Goal: Task Accomplishment & Management: Use online tool/utility

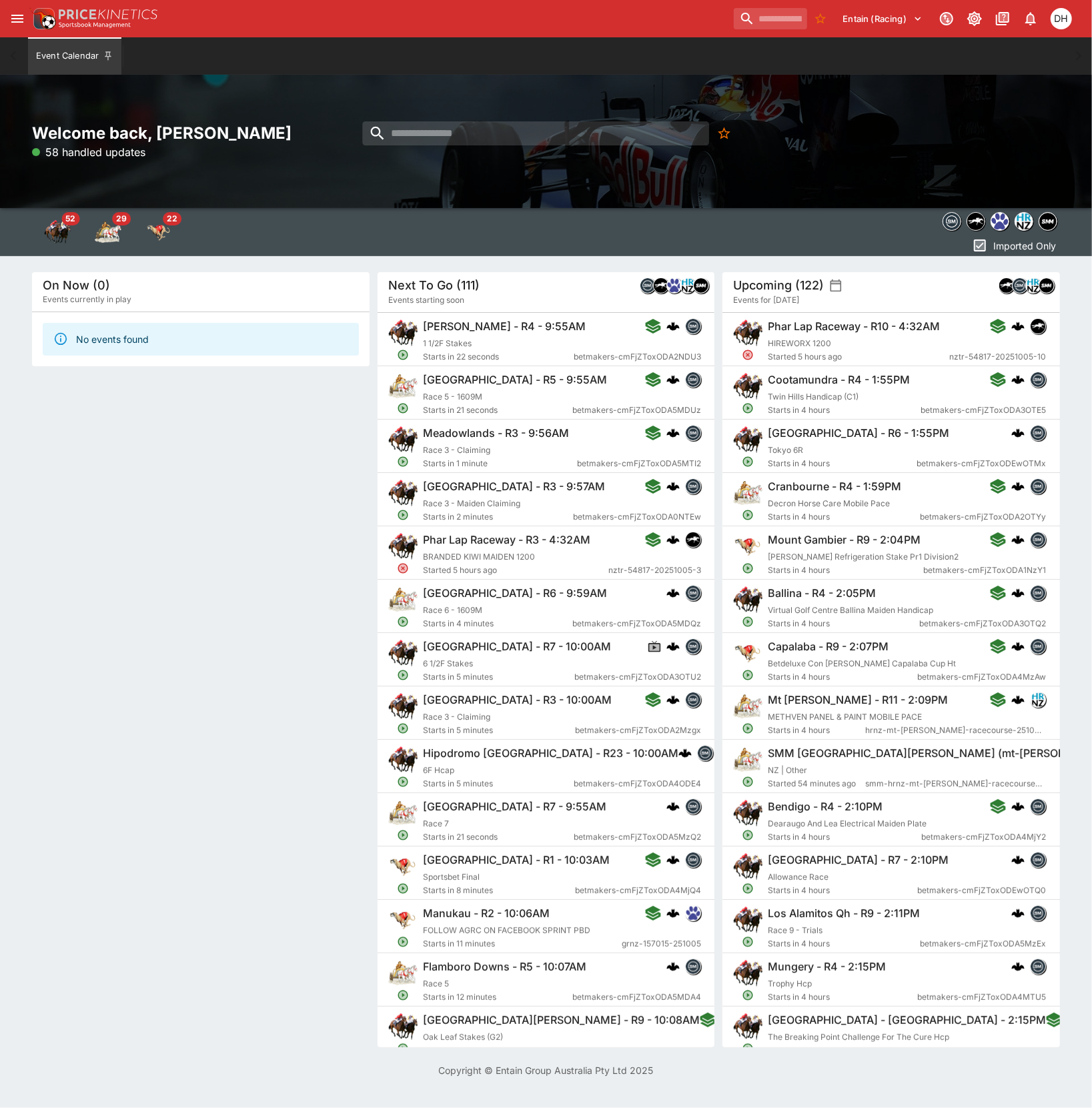
click at [19, 22] on icon "open drawer" at bounding box center [18, 19] width 12 height 8
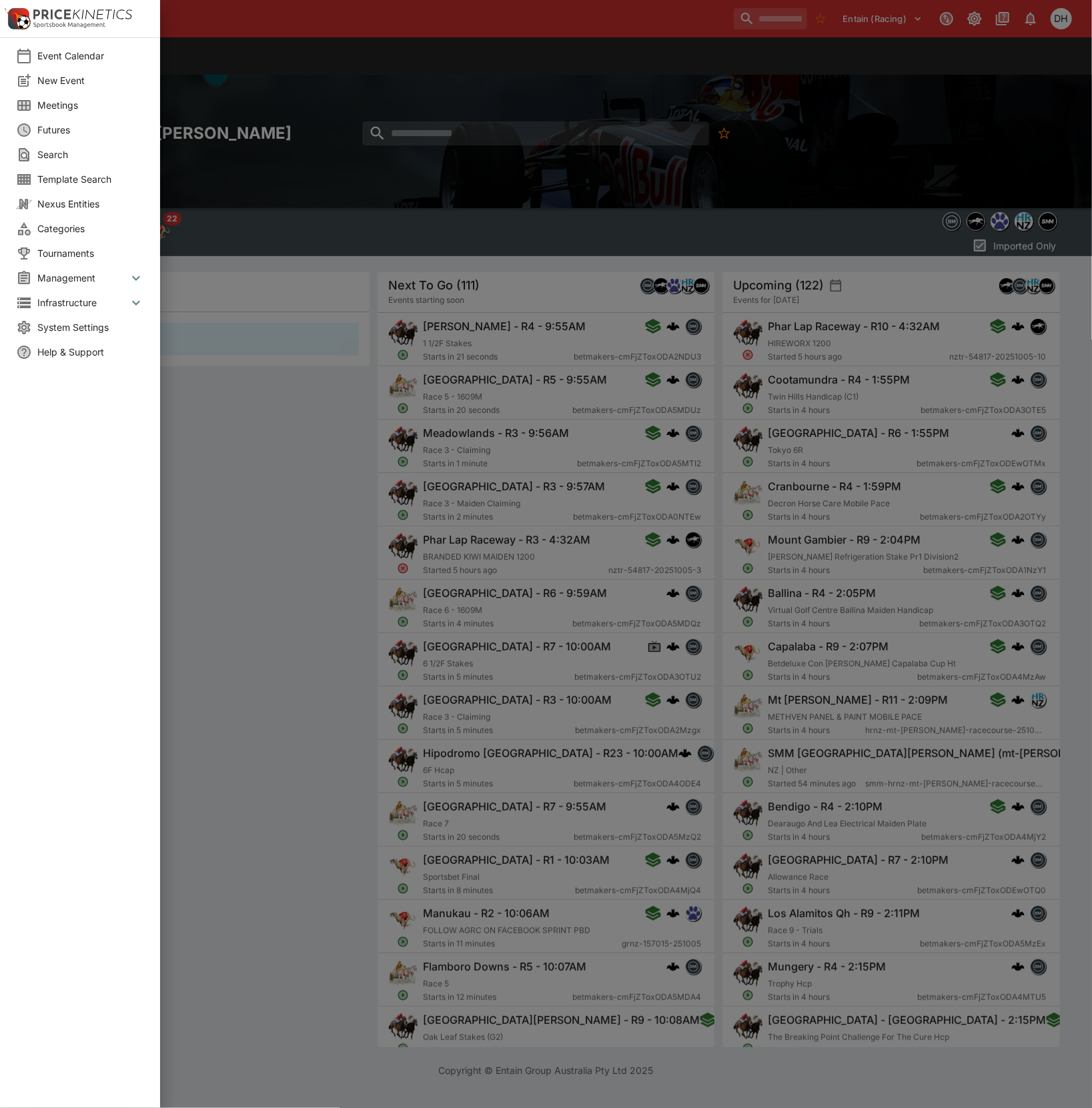
click at [56, 133] on span "Futures" at bounding box center [91, 129] width 107 height 14
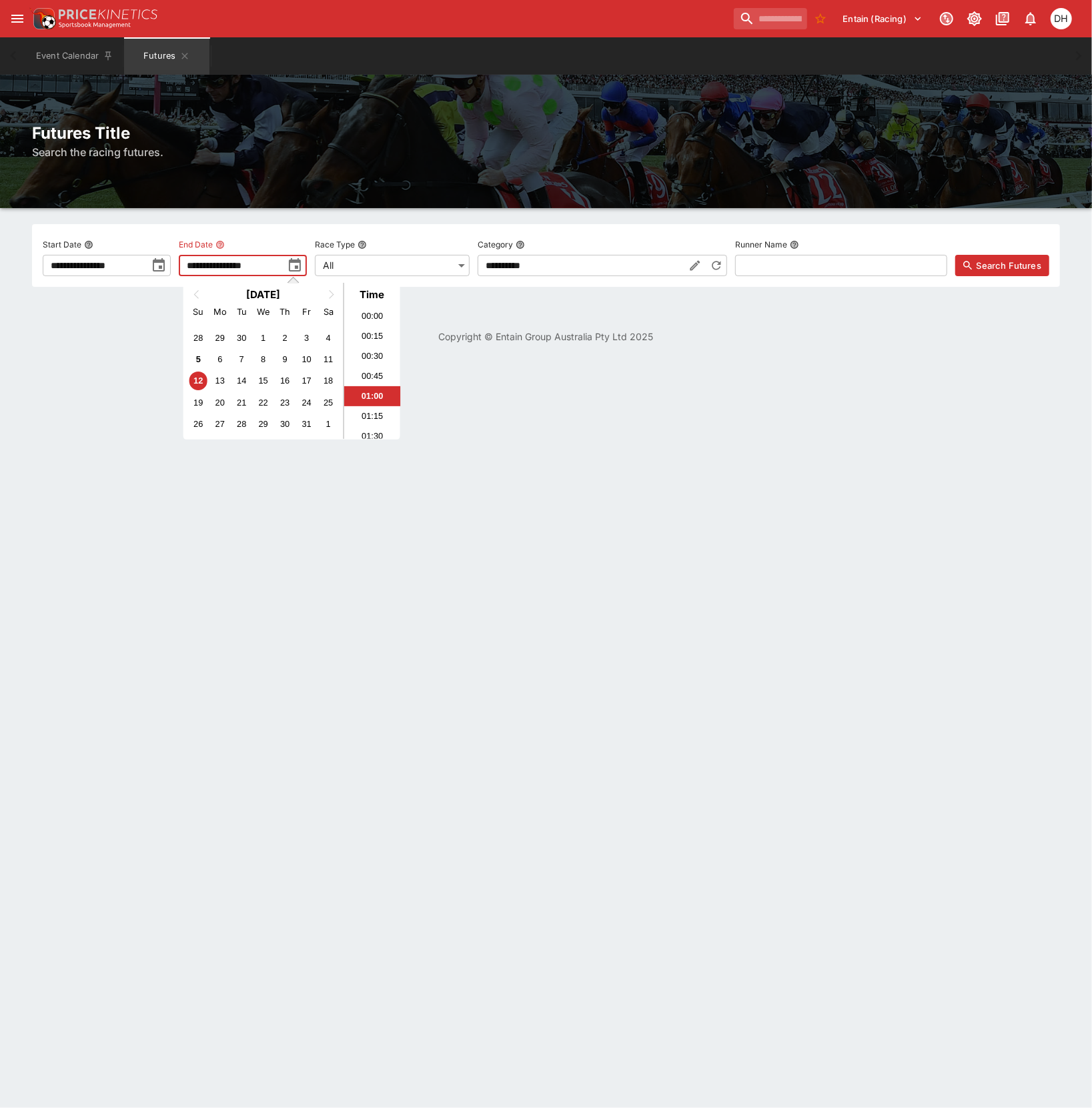
click at [283, 268] on input "**********" at bounding box center [231, 265] width 104 height 22
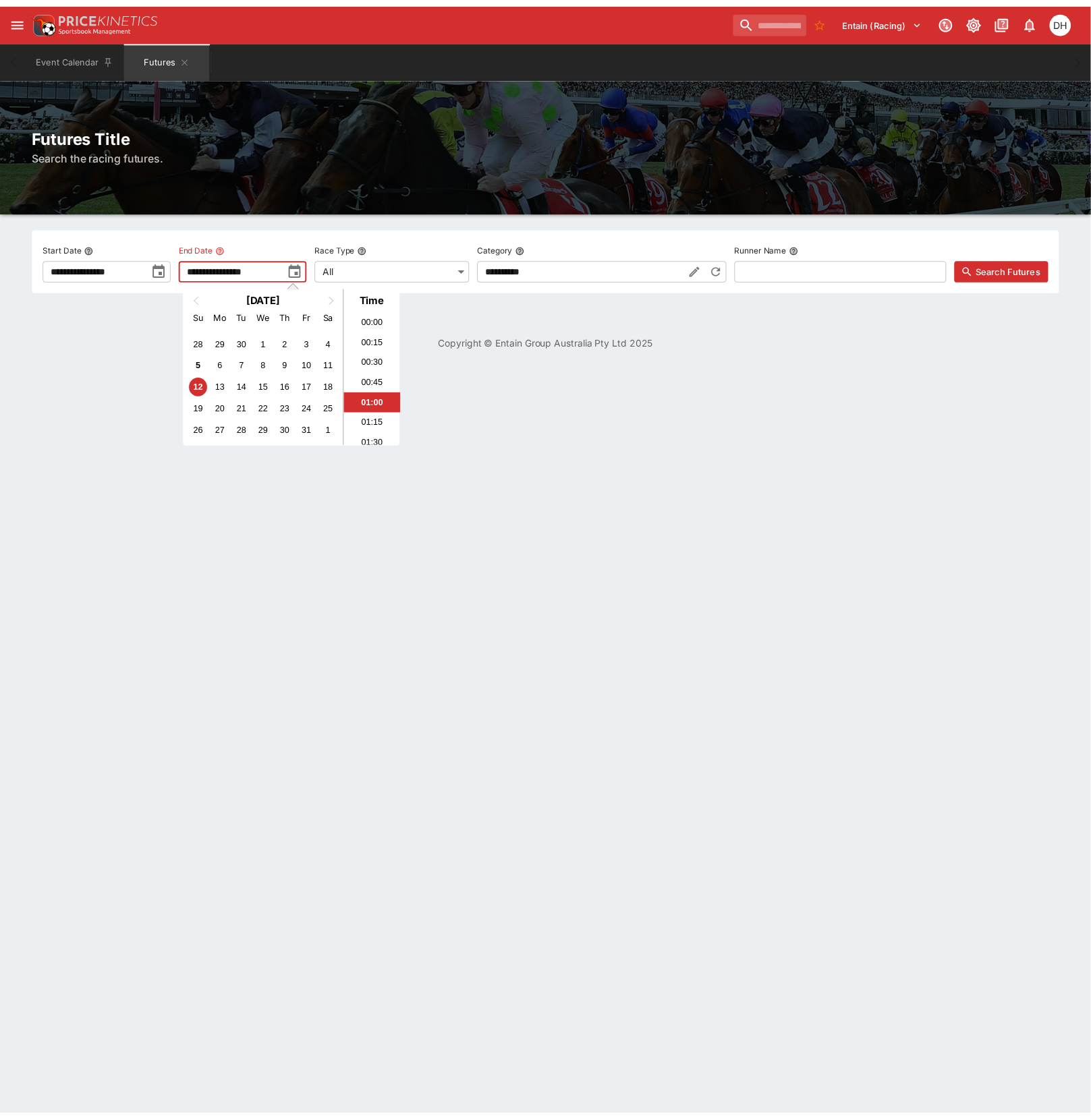
scroll to position [24, 0]
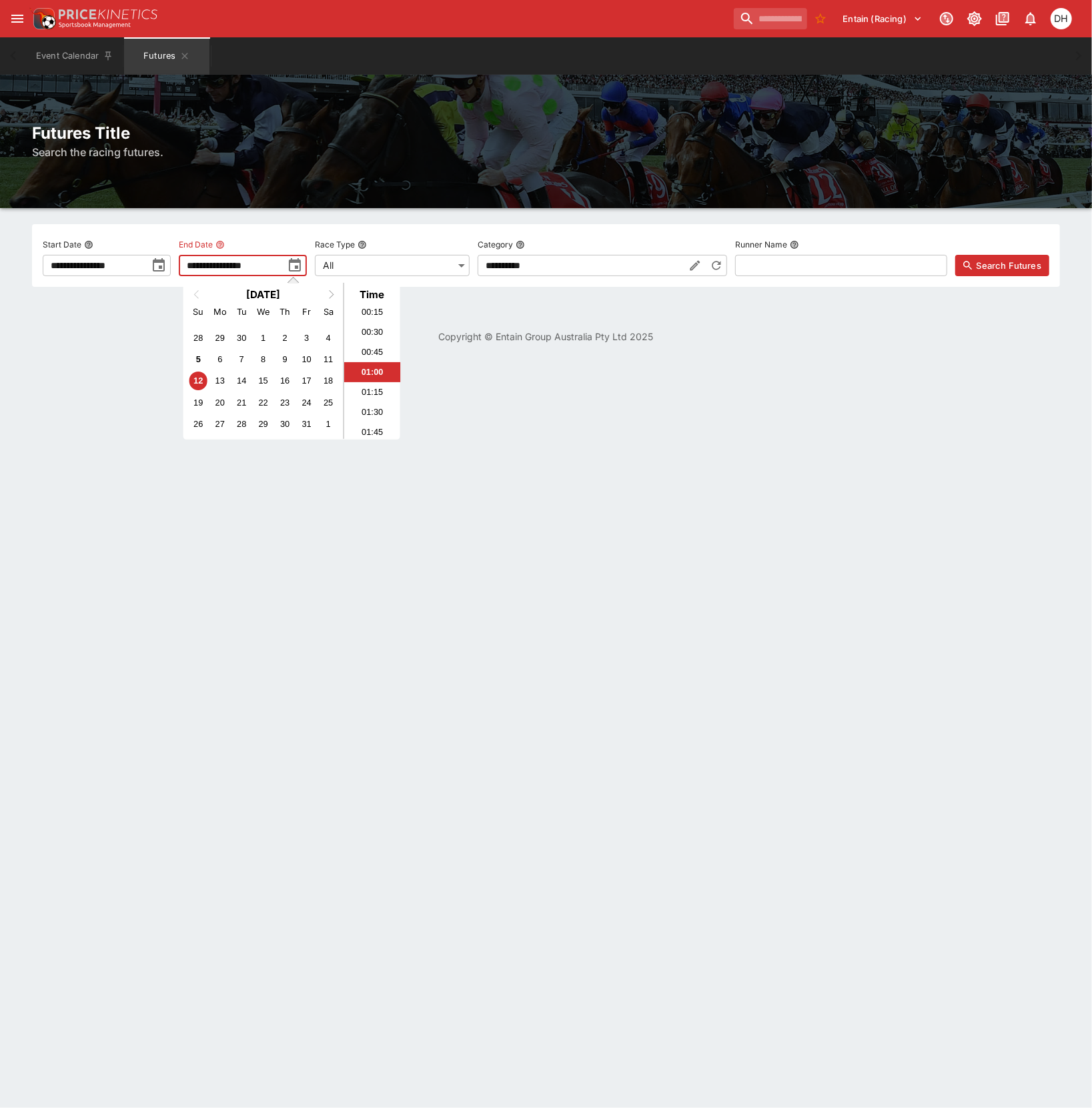
click at [334, 292] on button "Next Month" at bounding box center [333, 295] width 22 height 22
click at [328, 426] on div "29" at bounding box center [328, 424] width 18 height 18
type input "**********"
click at [1011, 270] on span "Search Futures" at bounding box center [1009, 265] width 65 height 14
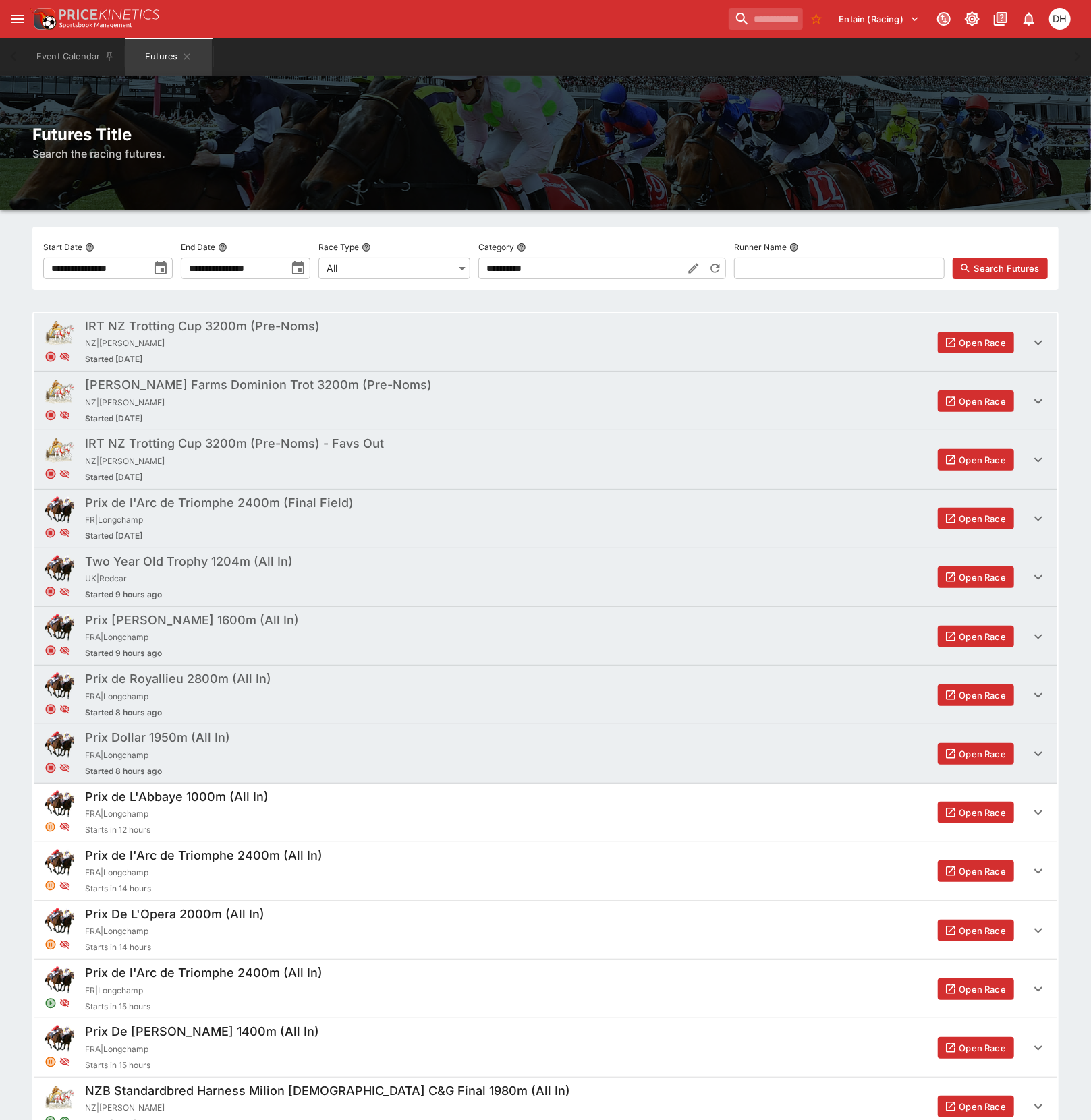
scroll to position [3942, 0]
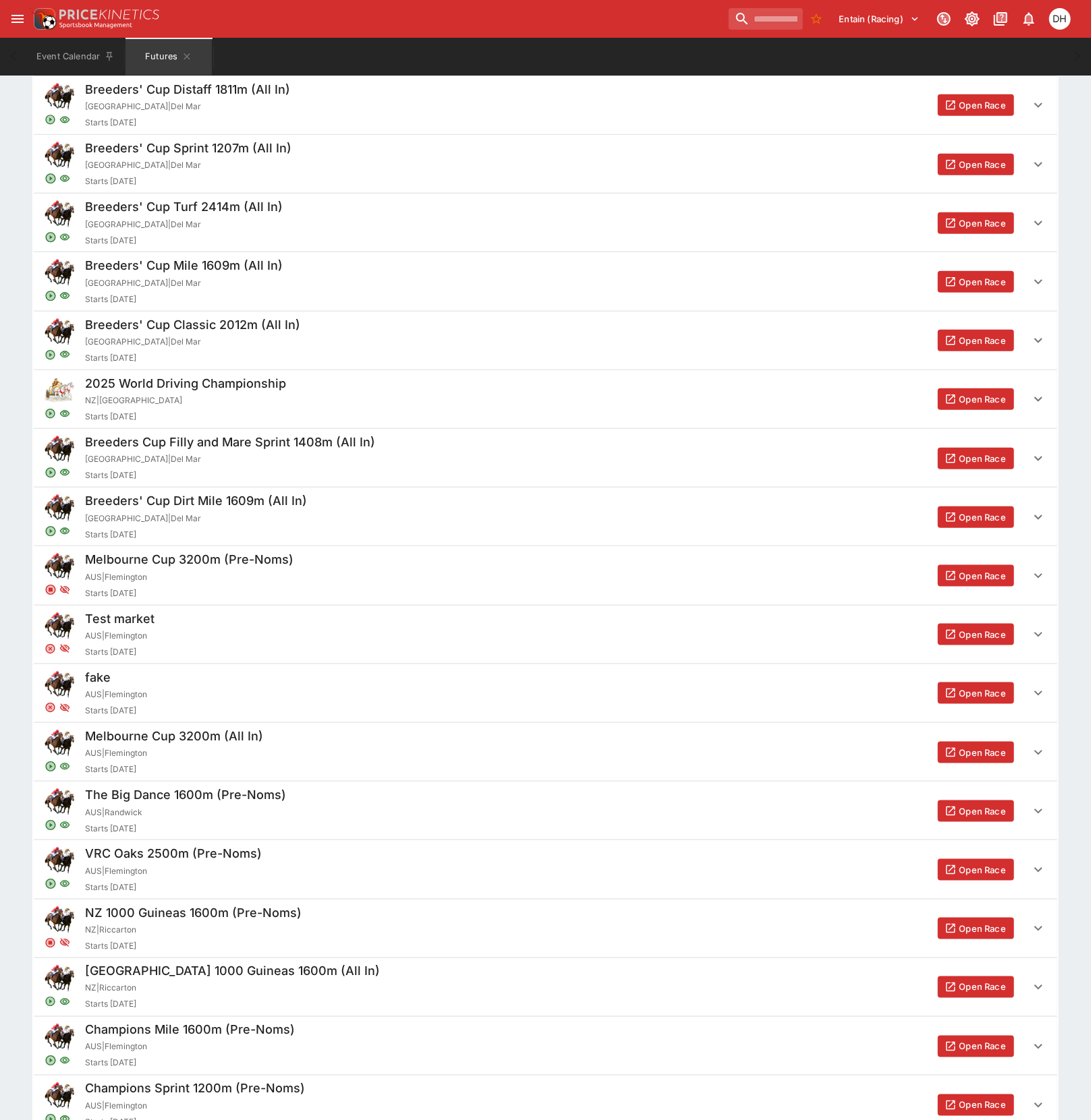
click at [980, 759] on button "Open Race" at bounding box center [975, 753] width 76 height 22
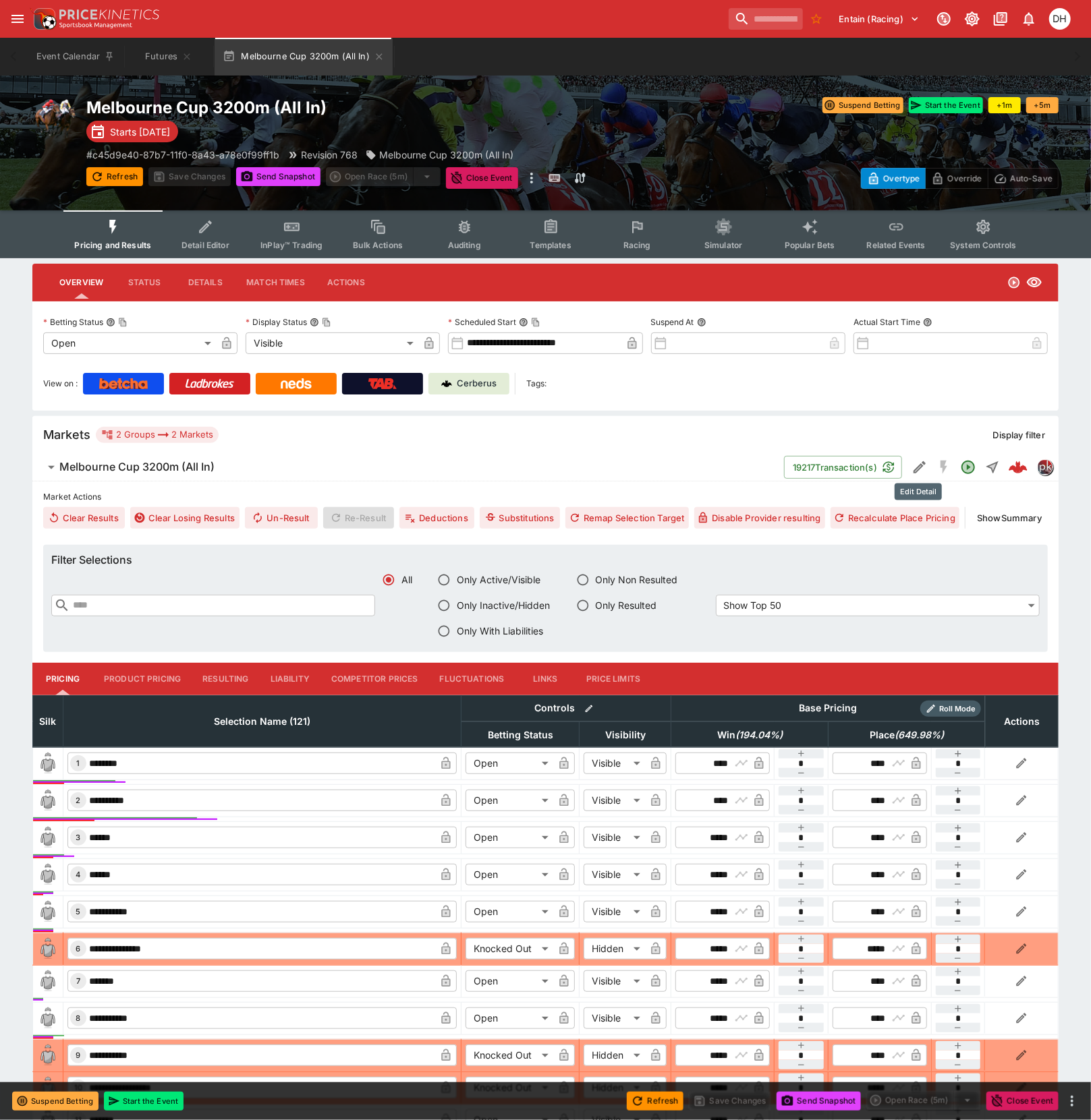
click at [919, 471] on icon "Edit Detail" at bounding box center [920, 468] width 16 height 16
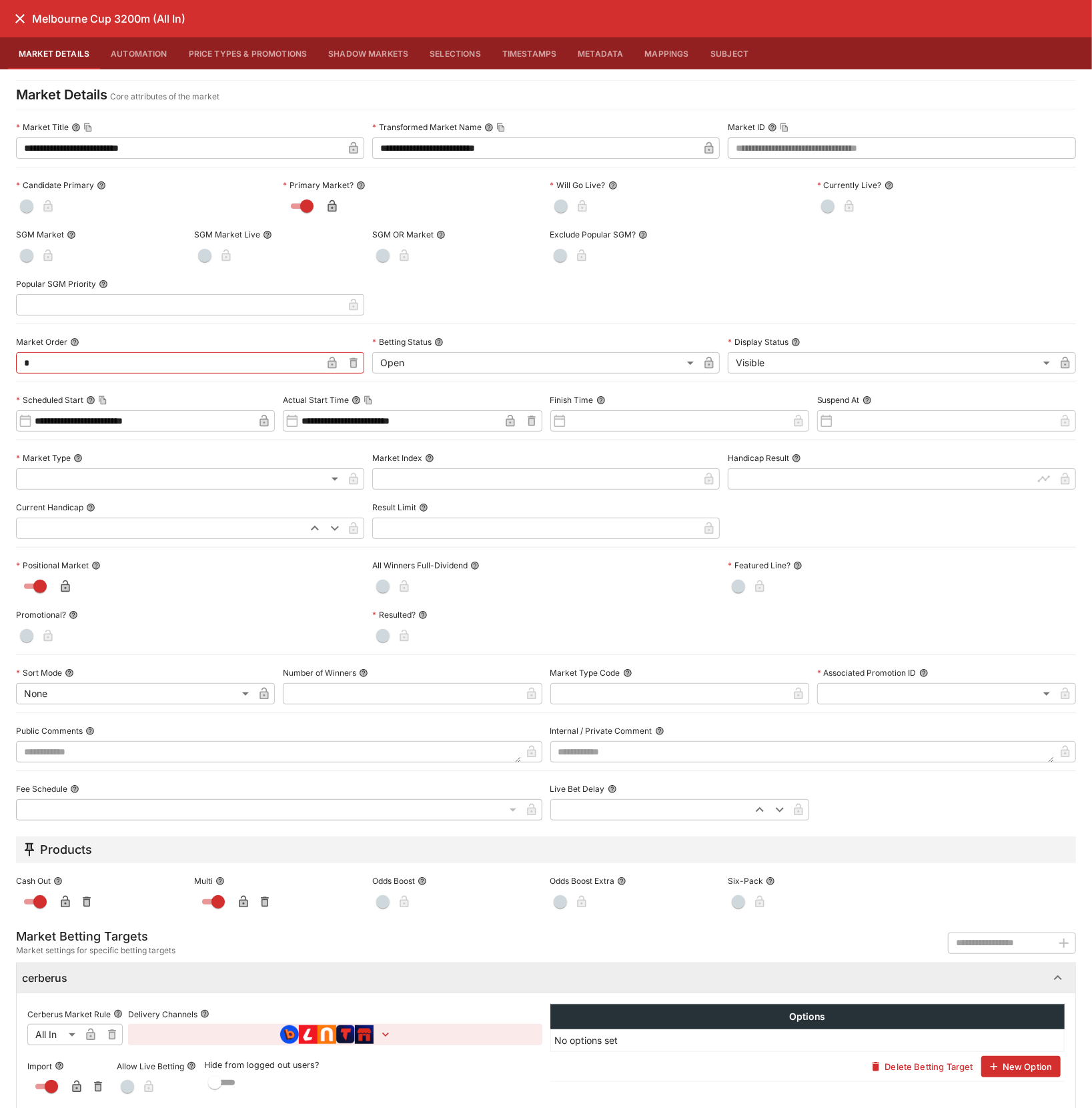
click at [20, 17] on icon "close" at bounding box center [20, 19] width 16 height 16
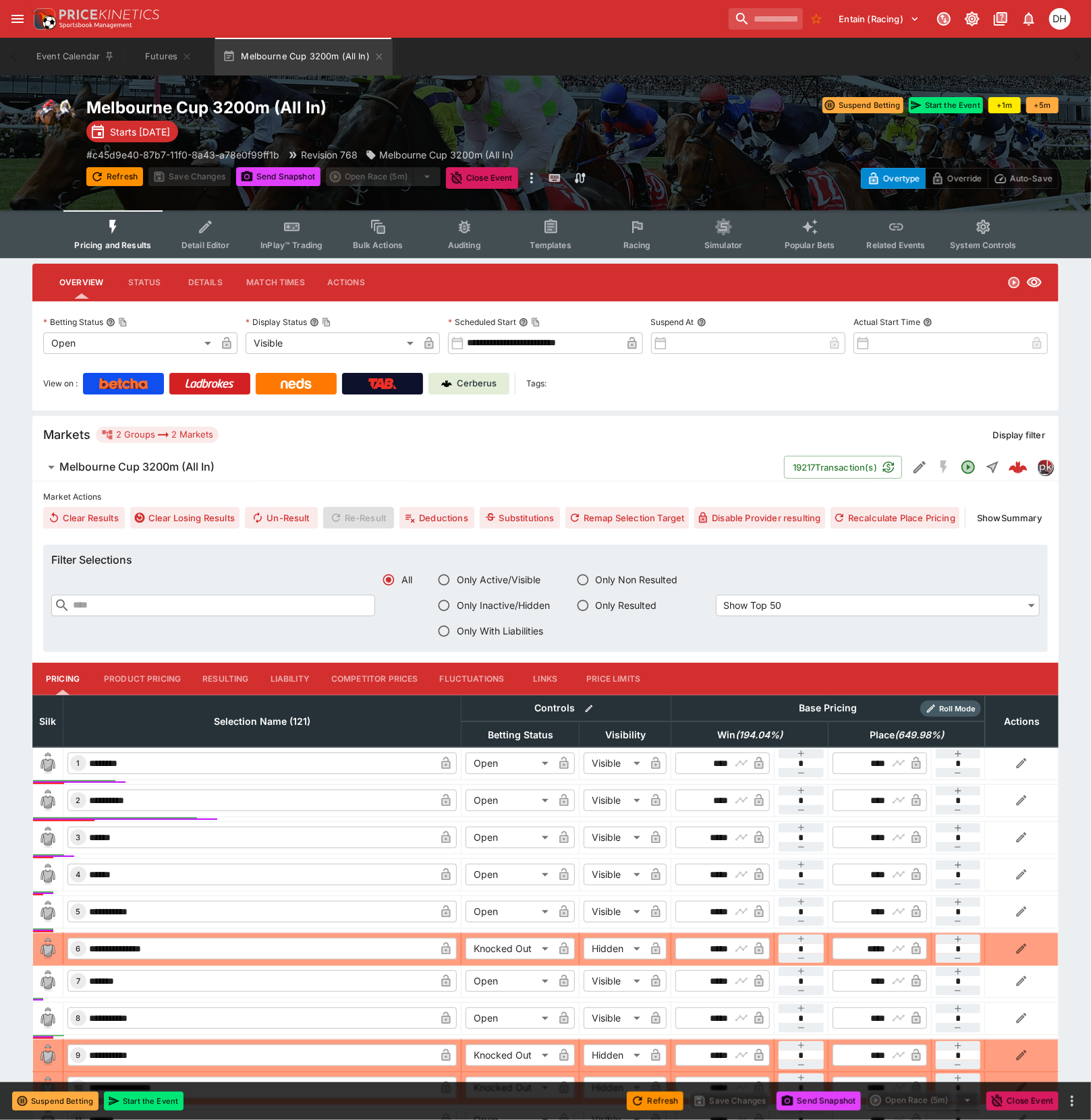
drag, startPoint x: 274, startPoint y: 181, endPoint x: 0, endPoint y: 657, distance: 549.2
click at [274, 181] on button "Send Snapshot" at bounding box center [278, 177] width 84 height 19
click at [238, 606] on input "text" at bounding box center [222, 606] width 305 height 22
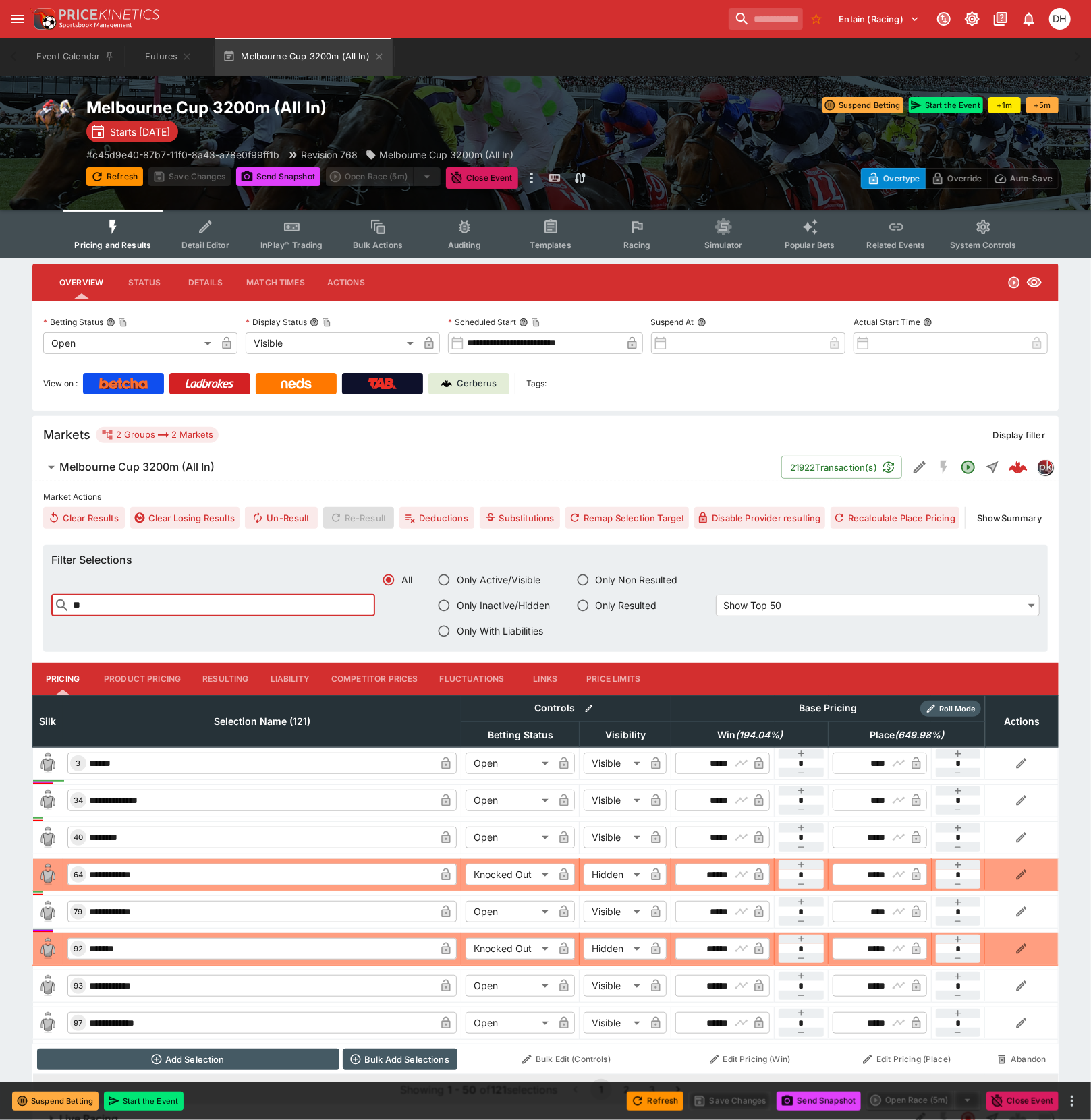
type input "**"
